Goal: Task Accomplishment & Management: Manage account settings

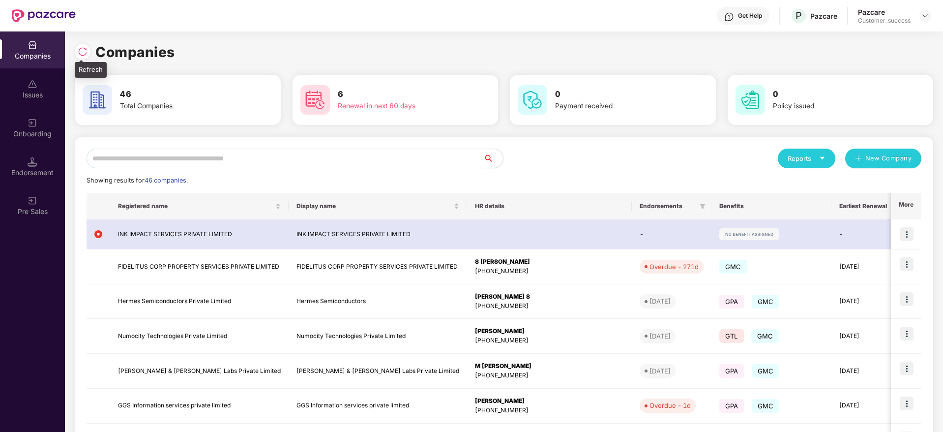
click at [84, 46] on div at bounding box center [83, 52] width 16 height 16
click at [363, 151] on input "text" at bounding box center [285, 158] width 397 height 20
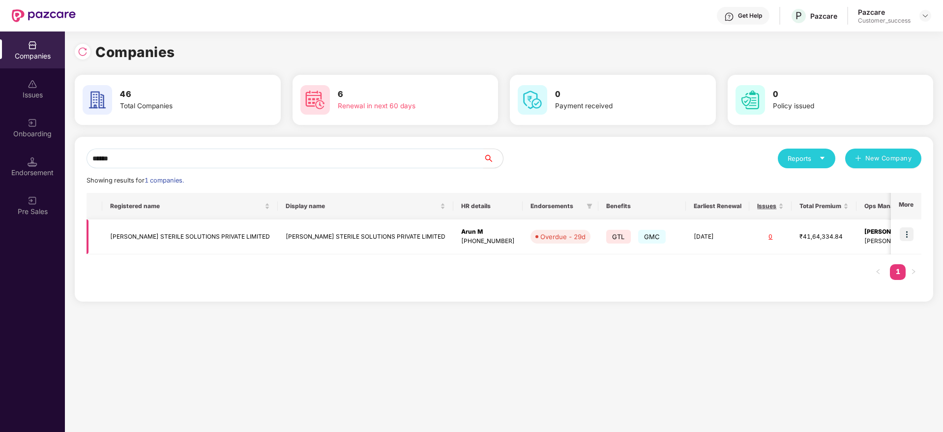
type input "******"
click at [905, 232] on img at bounding box center [907, 234] width 14 height 14
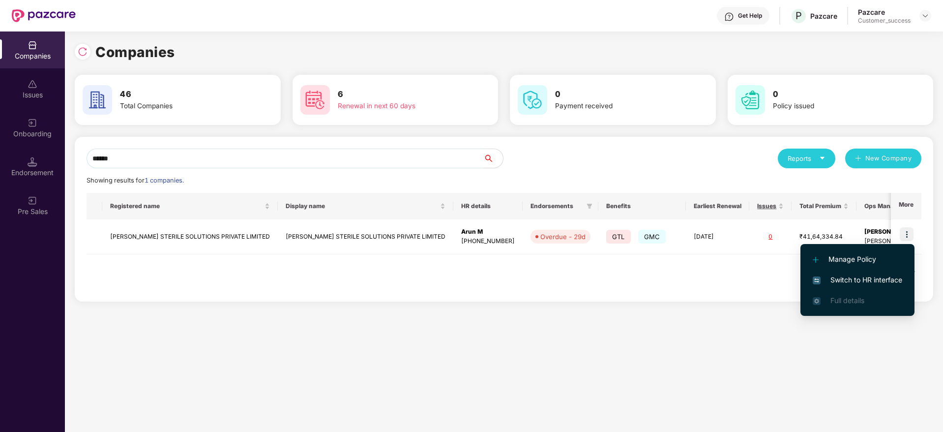
click at [888, 276] on span "Switch to HR interface" at bounding box center [857, 279] width 89 height 11
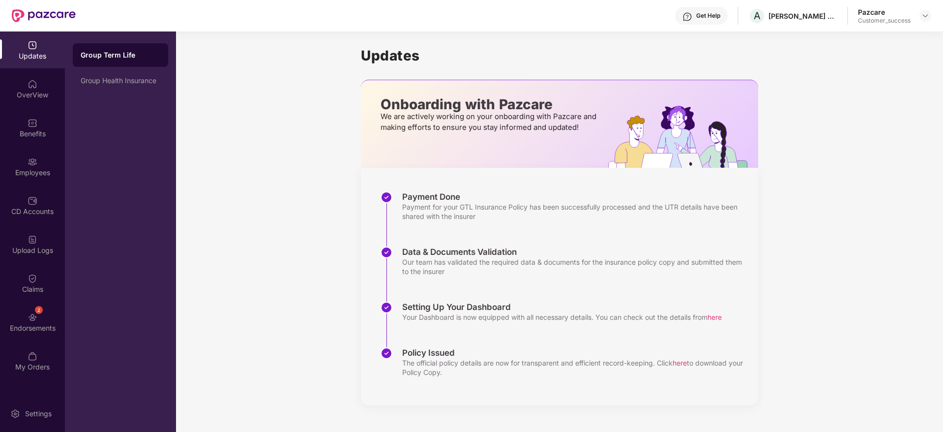
click at [41, 161] on div "Employees" at bounding box center [32, 166] width 65 height 37
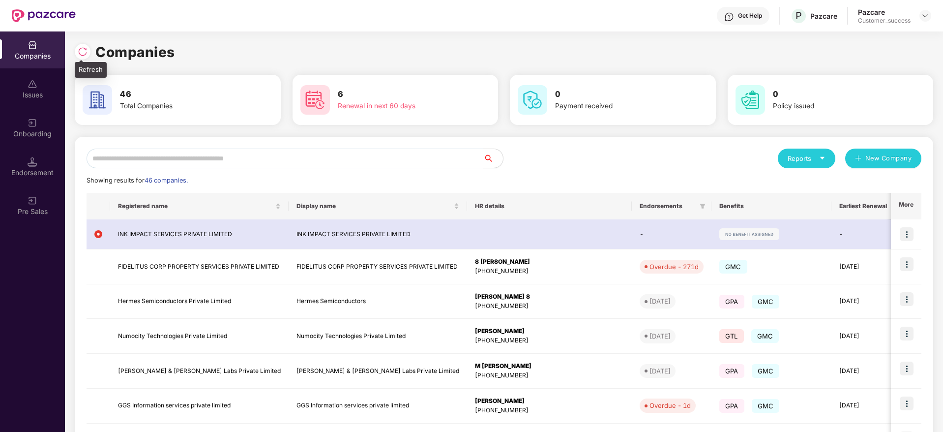
click at [85, 49] on img at bounding box center [83, 52] width 10 height 10
click at [226, 152] on input "text" at bounding box center [285, 158] width 397 height 20
click at [89, 46] on div at bounding box center [85, 50] width 21 height 18
click at [83, 48] on img at bounding box center [83, 52] width 10 height 10
click at [248, 158] on input "text" at bounding box center [285, 158] width 397 height 20
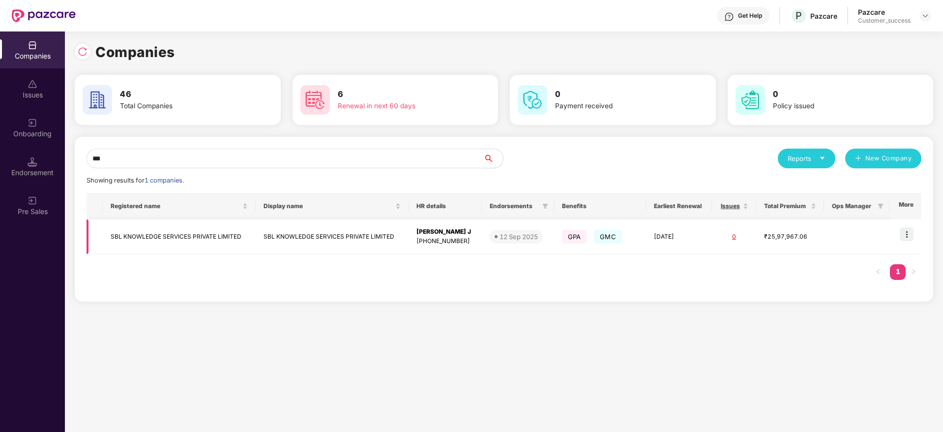
type input "***"
click at [217, 234] on td "SBL KNOWLEDGE SERVICES PRIVATE LIMITED" at bounding box center [179, 236] width 153 height 35
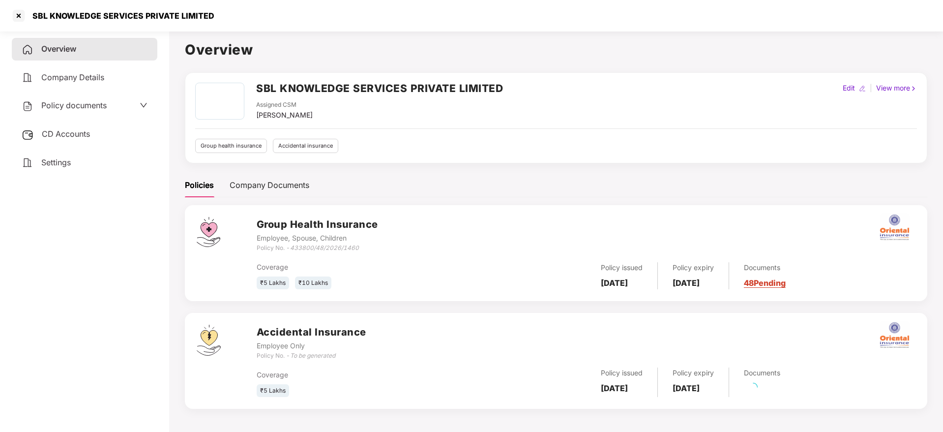
click at [104, 107] on span "Policy documents" at bounding box center [73, 105] width 65 height 10
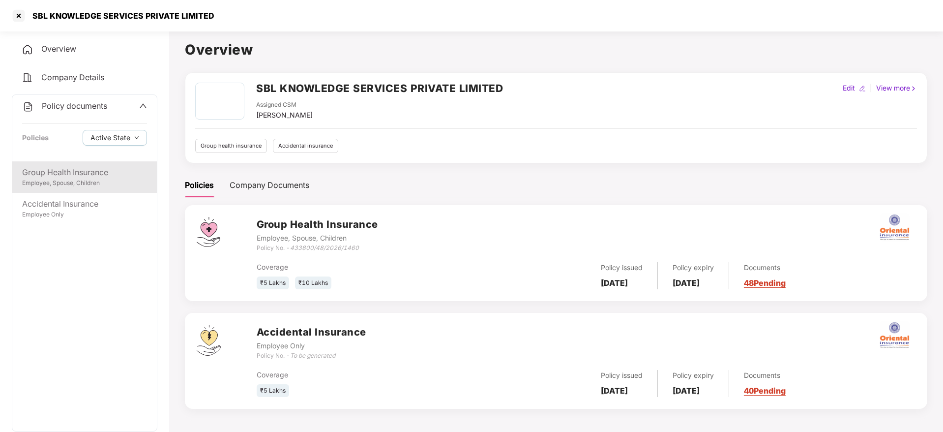
click at [117, 170] on div "Group Health Insurance" at bounding box center [84, 172] width 125 height 12
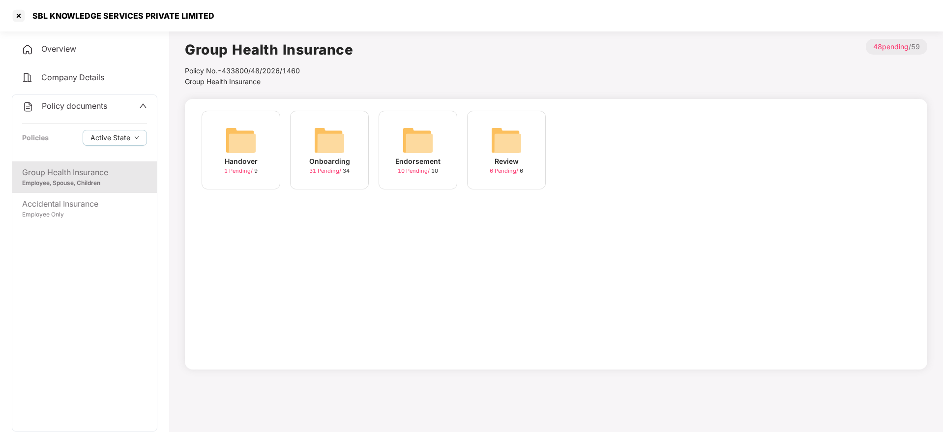
click at [341, 154] on img at bounding box center [329, 139] width 31 height 31
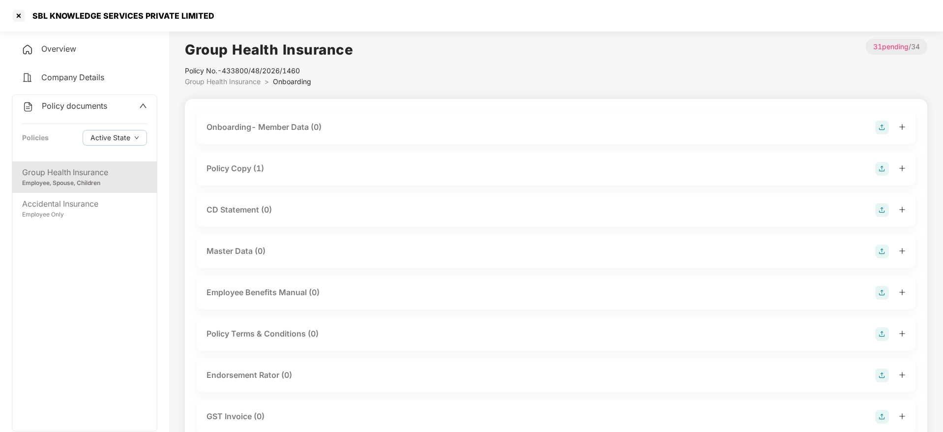
click at [882, 204] on img at bounding box center [882, 210] width 14 height 14
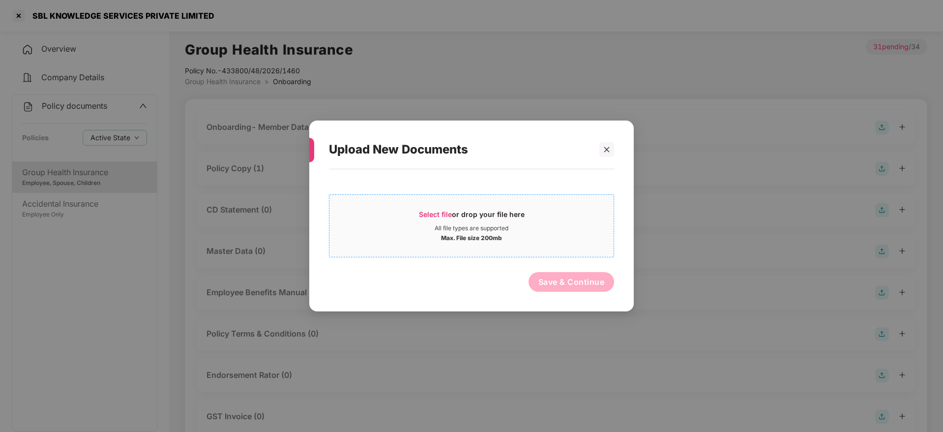
click at [526, 200] on div "Select file or drop your file here All file types are supported Max. File size …" at bounding box center [471, 225] width 285 height 63
click at [438, 214] on span "Select file" at bounding box center [435, 214] width 33 height 8
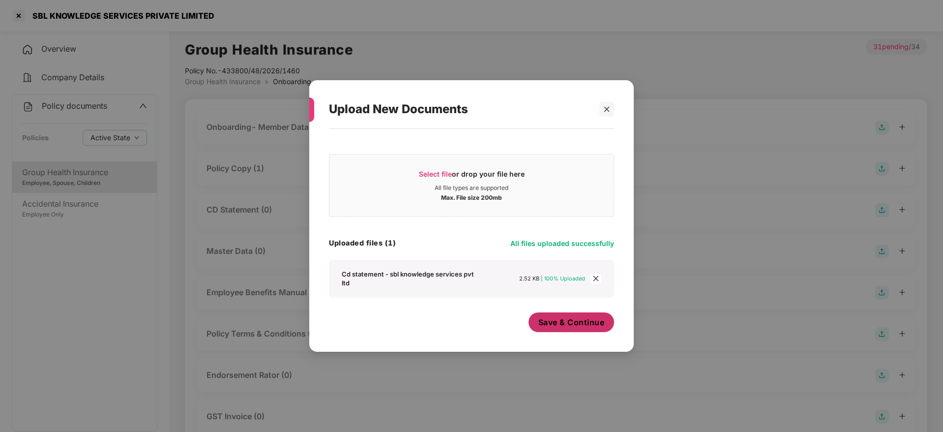
click at [587, 319] on span "Save & Continue" at bounding box center [571, 322] width 66 height 11
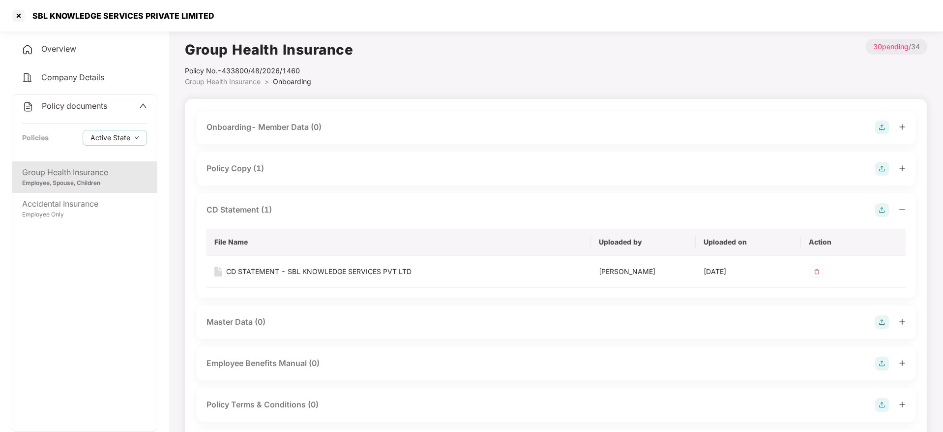
click at [905, 207] on div "CD Statement (1) File Name Uploaded by Uploaded on Action CD STATEMENT - SBL KN…" at bounding box center [556, 245] width 719 height 104
click at [899, 207] on icon "minus" at bounding box center [902, 209] width 7 height 7
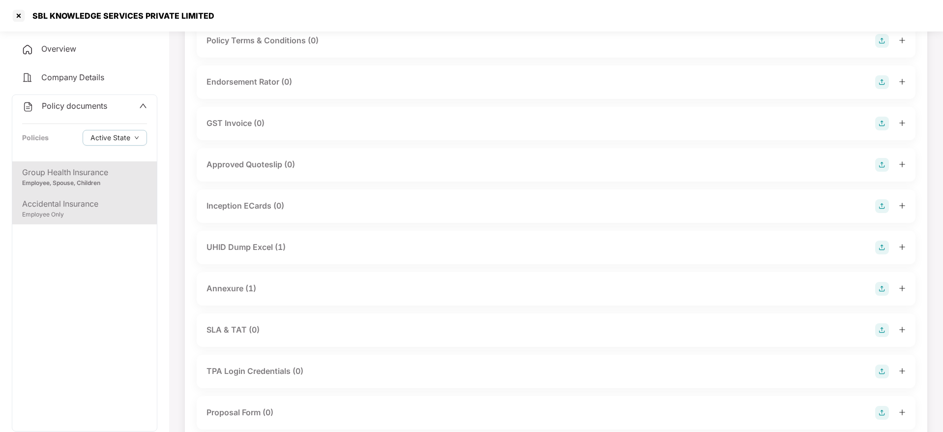
click at [56, 210] on div "Employee Only" at bounding box center [84, 214] width 125 height 9
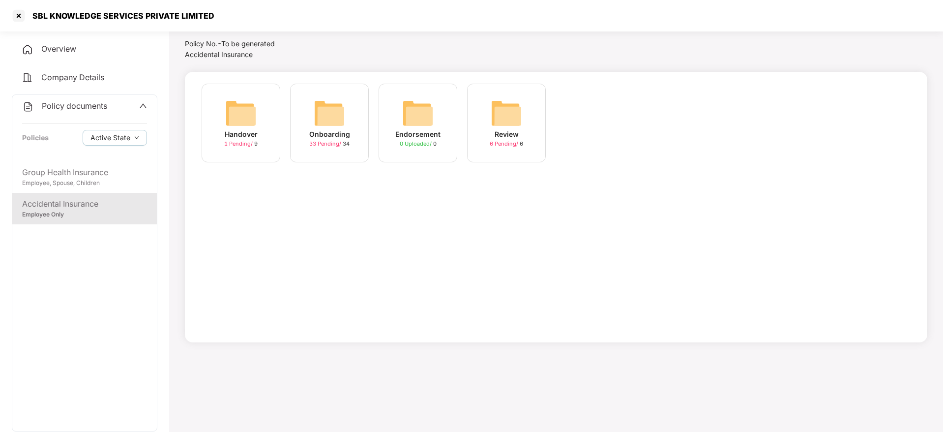
click at [327, 112] on img at bounding box center [329, 112] width 31 height 31
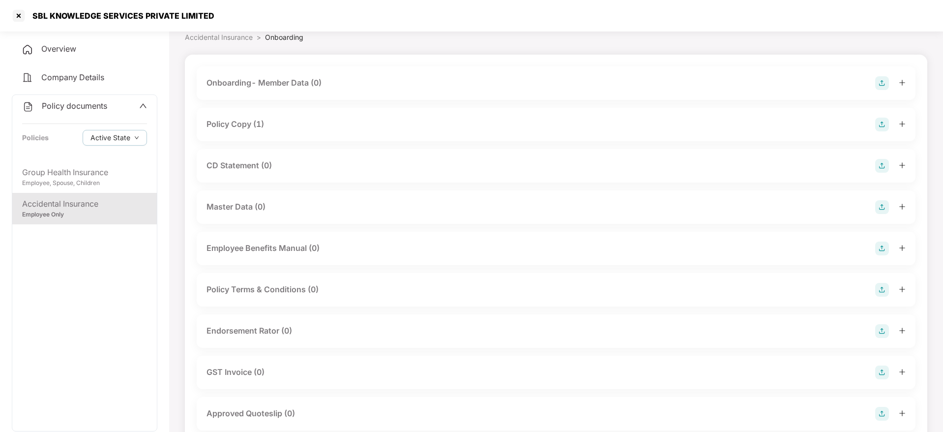
scroll to position [46, 0]
click at [885, 168] on img at bounding box center [882, 164] width 14 height 14
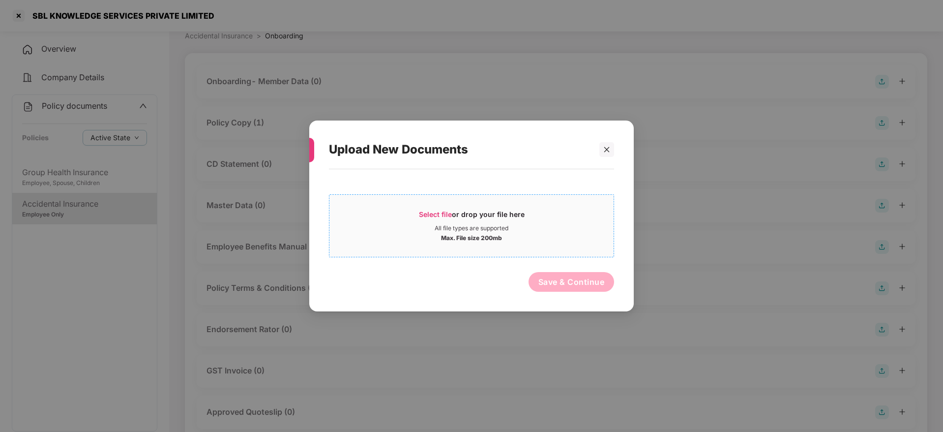
click at [497, 222] on div "Select file or drop your file here" at bounding box center [472, 216] width 106 height 15
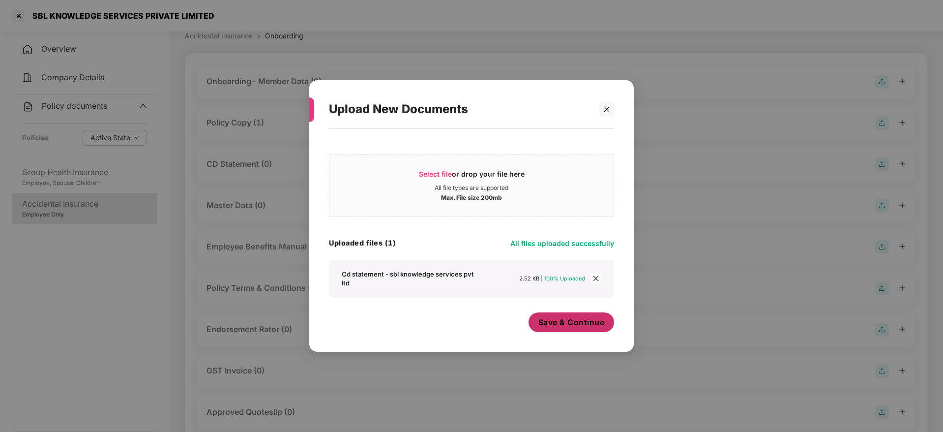
click at [585, 322] on span "Save & Continue" at bounding box center [571, 322] width 66 height 11
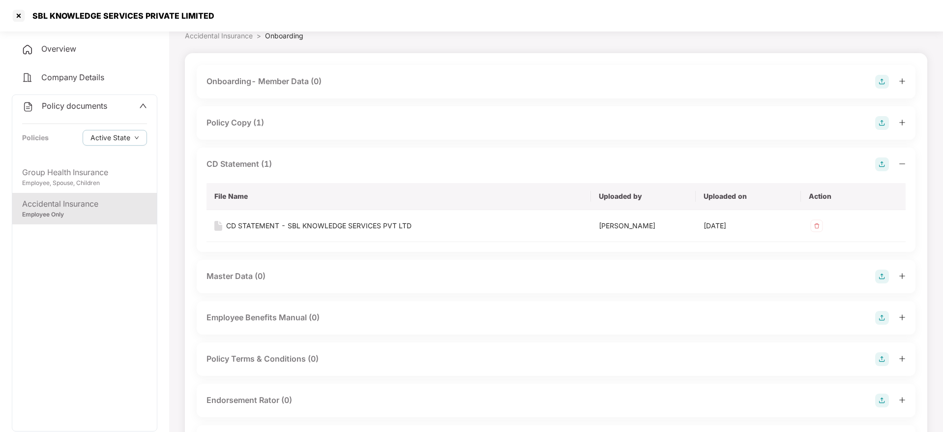
click at [902, 161] on icon "minus" at bounding box center [902, 163] width 7 height 7
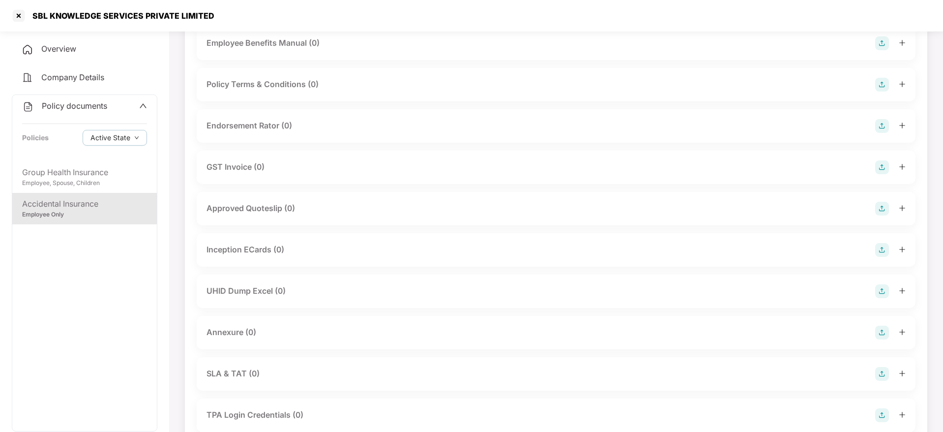
scroll to position [269, 0]
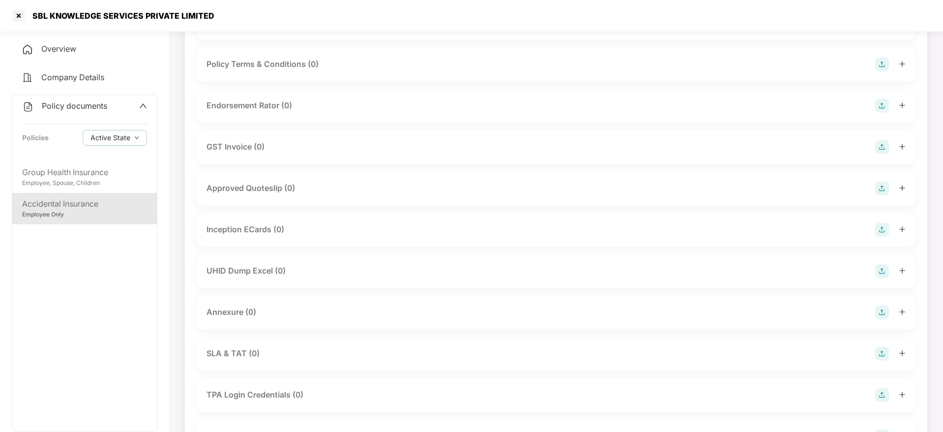
click at [881, 267] on img at bounding box center [882, 271] width 14 height 14
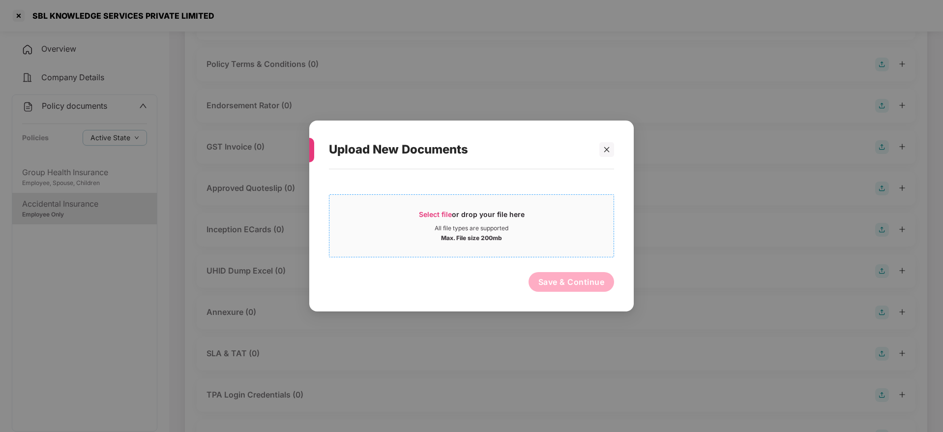
click at [509, 217] on div "Select file or drop your file here" at bounding box center [472, 216] width 106 height 15
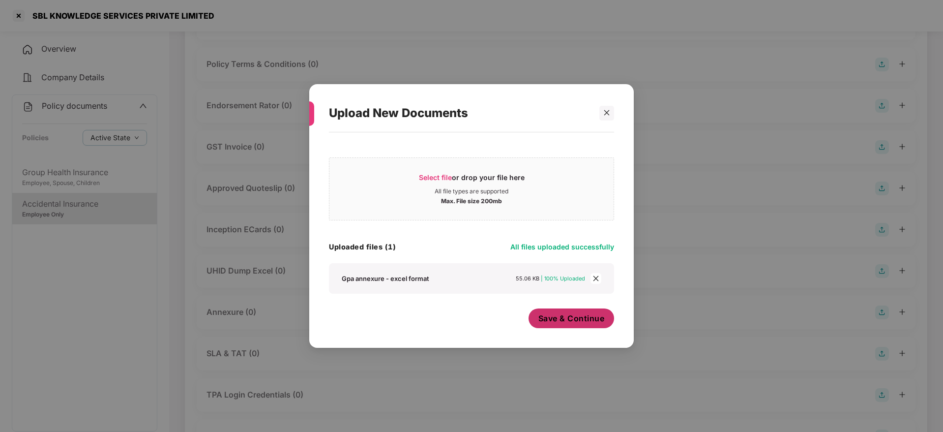
click at [567, 315] on span "Save & Continue" at bounding box center [571, 318] width 66 height 11
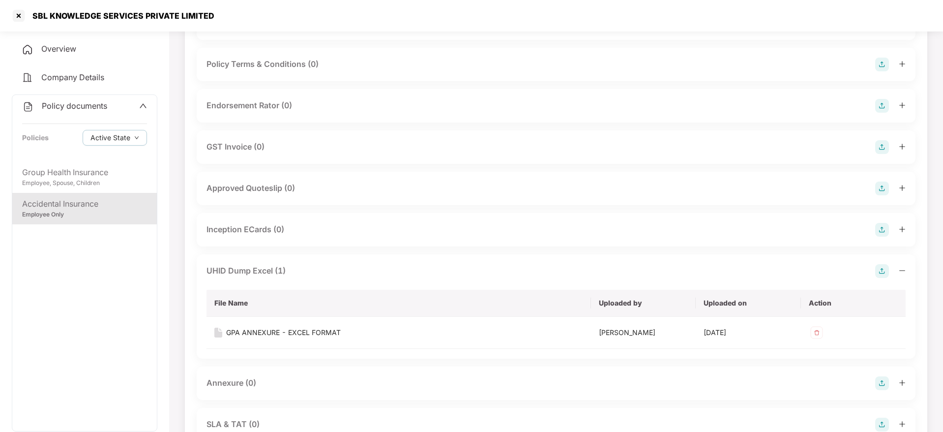
click at [903, 267] on icon "minus" at bounding box center [902, 270] width 7 height 7
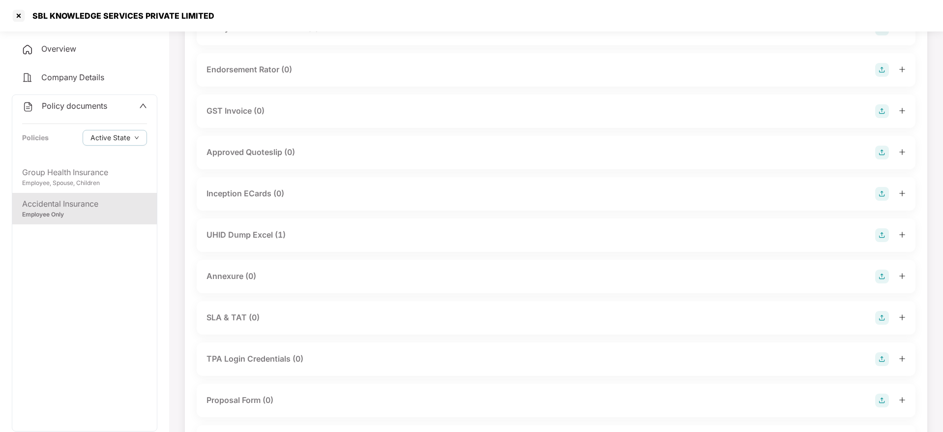
scroll to position [306, 0]
click at [878, 272] on img at bounding box center [882, 275] width 14 height 14
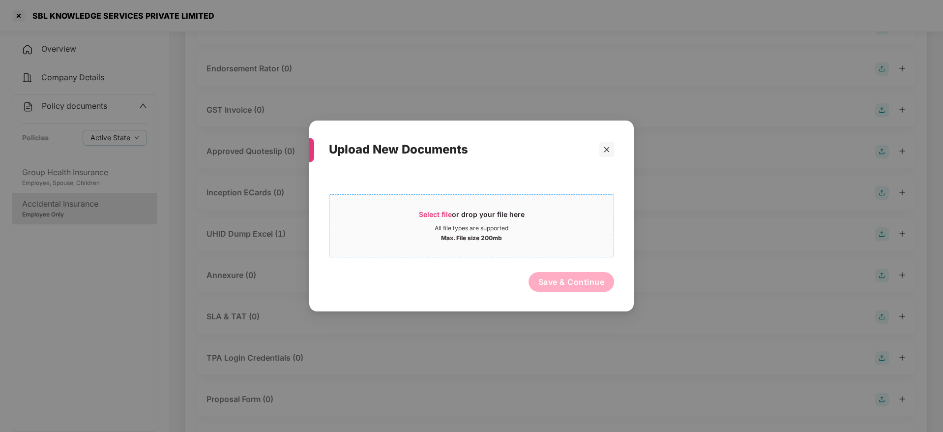
click at [435, 204] on span "Select file or drop your file here All file types are supported Max. File size …" at bounding box center [471, 225] width 284 height 47
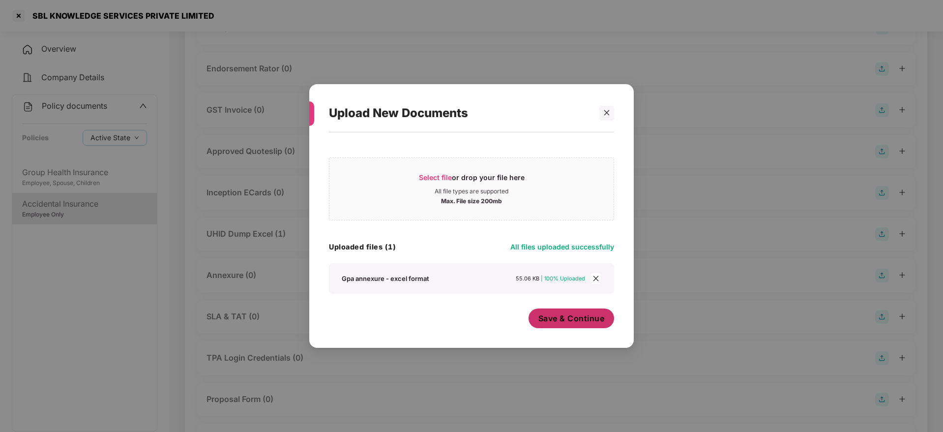
click at [549, 310] on button "Save & Continue" at bounding box center [571, 318] width 86 height 20
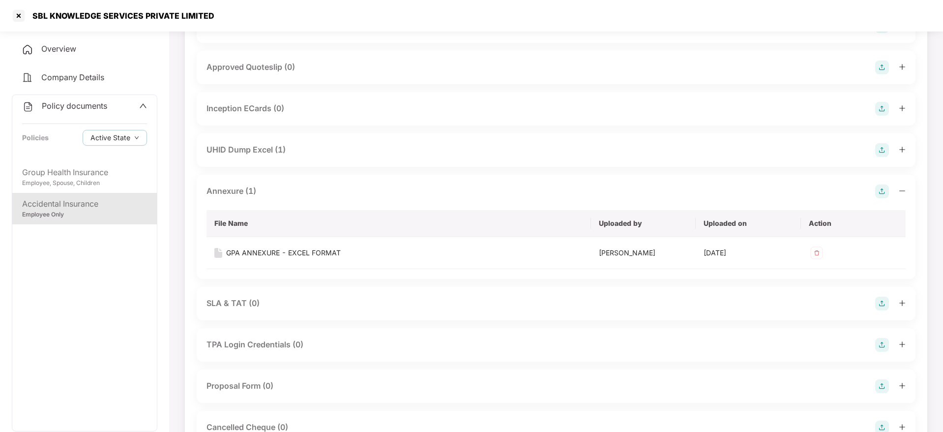
scroll to position [419, 0]
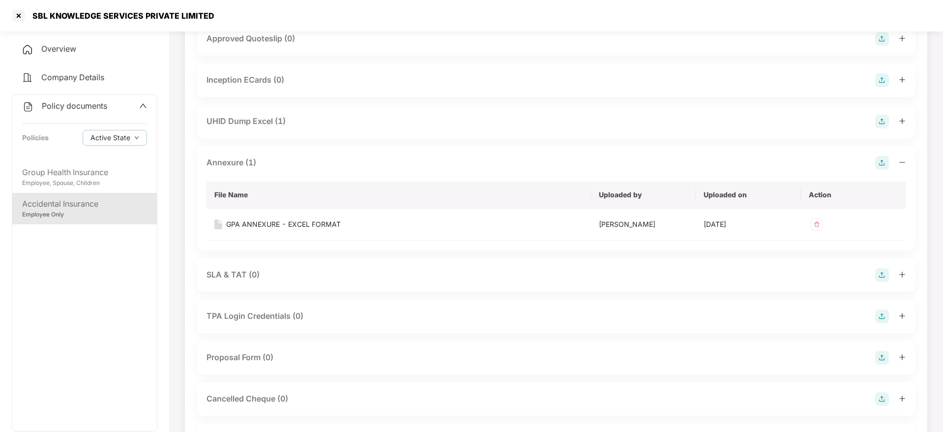
click at [904, 159] on icon "minus" at bounding box center [902, 162] width 7 height 7
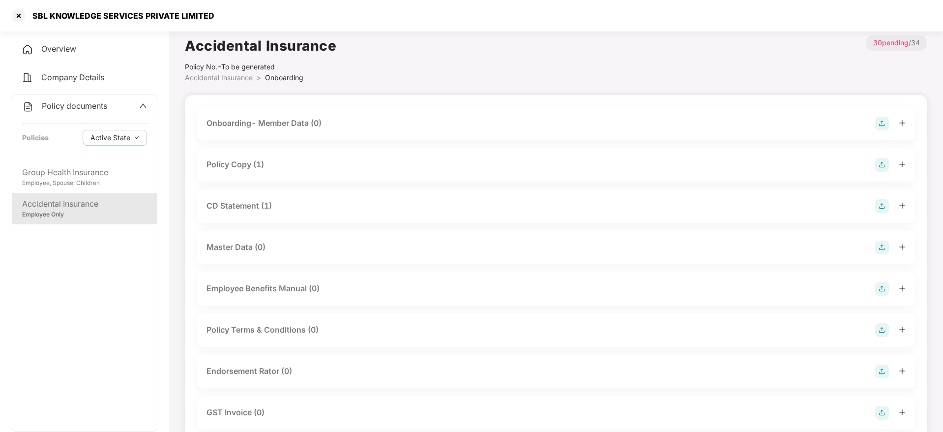
scroll to position [0, 0]
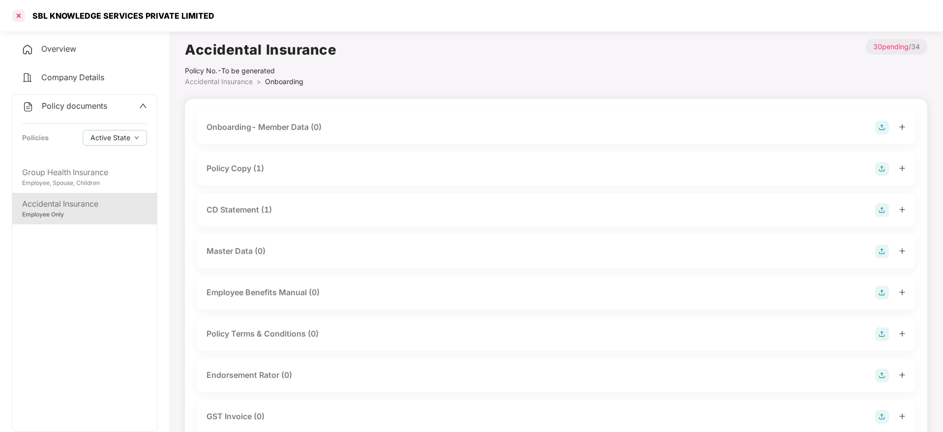
click at [20, 17] on div at bounding box center [19, 16] width 16 height 16
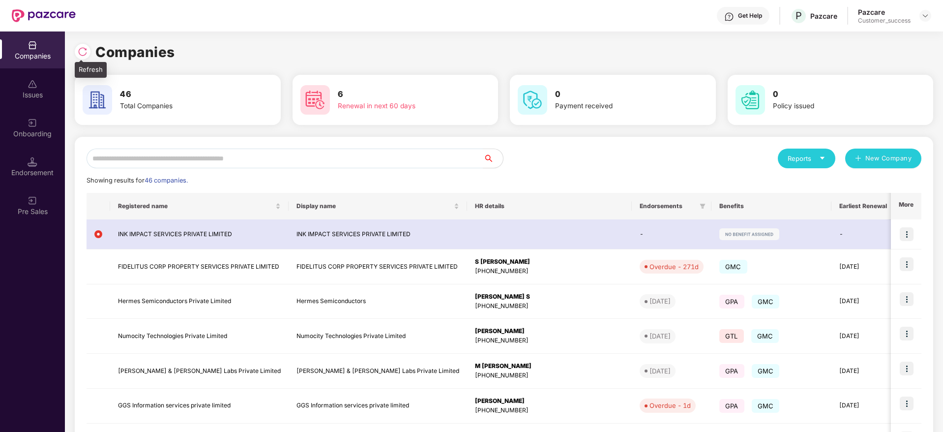
click at [83, 51] on img at bounding box center [83, 52] width 10 height 10
click at [190, 62] on div "Companies" at bounding box center [504, 52] width 858 height 22
click at [75, 44] on div at bounding box center [85, 50] width 21 height 18
click at [83, 51] on img at bounding box center [83, 52] width 10 height 10
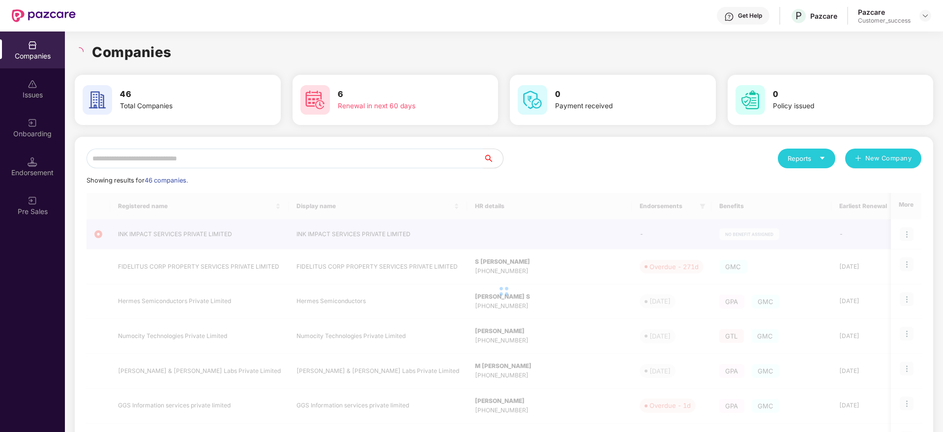
click at [165, 60] on h1 "Companies" at bounding box center [132, 52] width 80 height 22
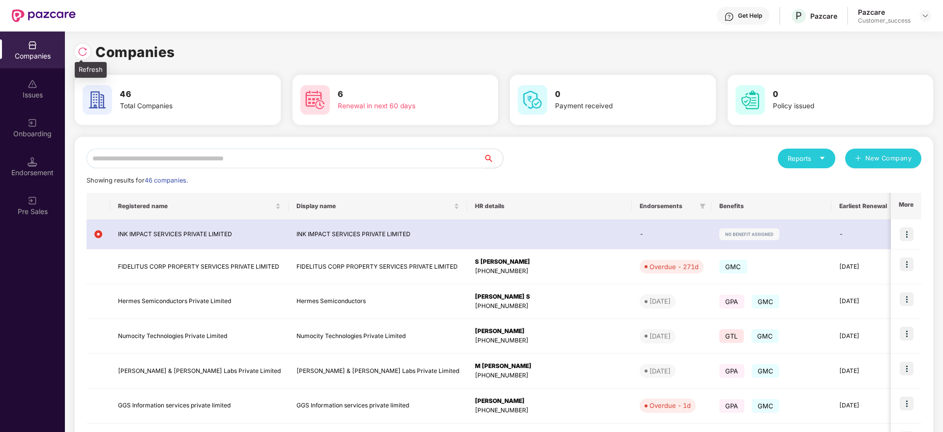
click at [87, 55] on img at bounding box center [83, 52] width 10 height 10
click at [84, 50] on img at bounding box center [83, 52] width 10 height 10
click at [168, 54] on h1 "Companies" at bounding box center [135, 52] width 80 height 22
